Goal: Transaction & Acquisition: Subscribe to service/newsletter

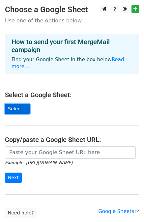
click at [21, 104] on link "Select..." at bounding box center [17, 109] width 25 height 10
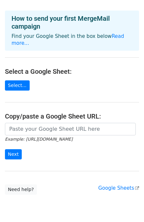
scroll to position [33, 0]
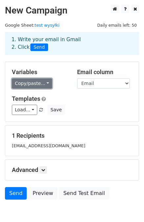
click at [42, 84] on link "Copy/paste..." at bounding box center [32, 83] width 40 height 10
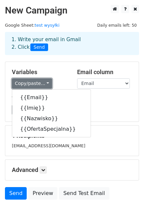
click at [42, 84] on link "Copy/paste..." at bounding box center [32, 83] width 40 height 10
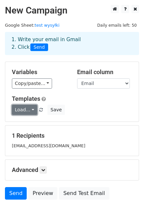
click at [25, 109] on link "Load..." at bounding box center [24, 110] width 25 height 10
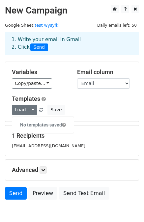
click at [87, 113] on div "Load... No templates saved Save" at bounding box center [72, 110] width 130 height 10
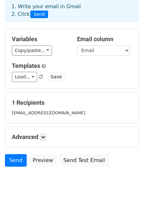
scroll to position [34, 0]
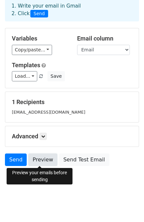
click at [43, 159] on link "Preview" at bounding box center [42, 159] width 29 height 13
click at [36, 159] on link "Preview" at bounding box center [42, 159] width 29 height 13
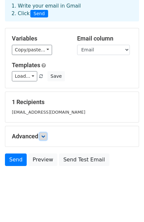
click at [44, 137] on icon at bounding box center [43, 136] width 4 height 4
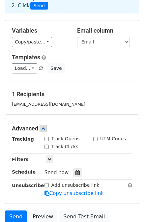
scroll to position [98, 0]
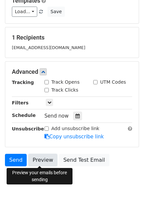
click at [41, 160] on link "Preview" at bounding box center [42, 160] width 29 height 13
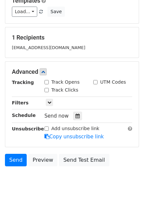
click at [46, 81] on input "Track Opens" at bounding box center [46, 82] width 4 height 4
checkbox input "true"
click at [47, 88] on input "Track Clicks" at bounding box center [46, 90] width 4 height 4
checkbox input "true"
click at [96, 82] on input "UTM Codes" at bounding box center [95, 82] width 4 height 4
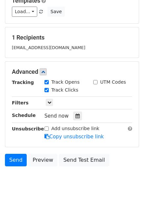
checkbox input "true"
click at [51, 101] on icon at bounding box center [49, 102] width 4 height 4
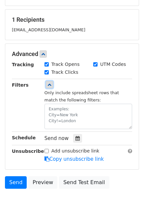
scroll to position [131, 0]
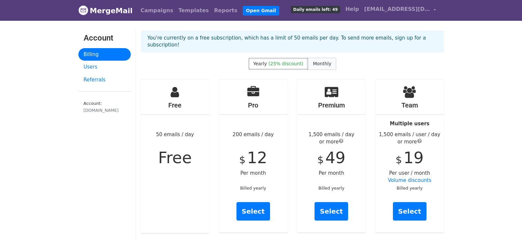
click at [324, 61] on span "Monthly" at bounding box center [322, 63] width 18 height 5
click at [294, 61] on span "(25% discount)" at bounding box center [285, 63] width 35 height 5
